Goal: Navigation & Orientation: Find specific page/section

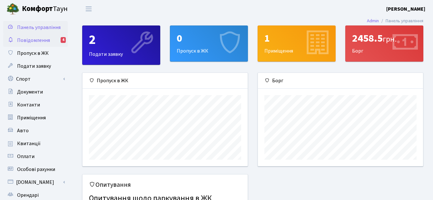
click at [31, 40] on span "Повідомлення" at bounding box center [33, 40] width 33 height 7
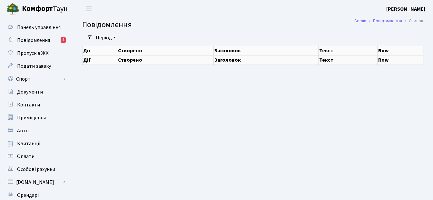
select select "25"
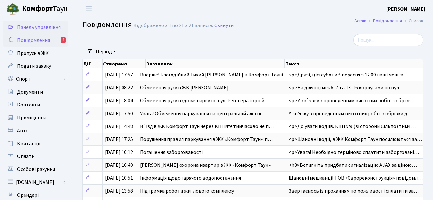
click at [34, 24] on span "Панель управління" at bounding box center [39, 27] width 44 height 7
